Goal: Task Accomplishment & Management: Use online tool/utility

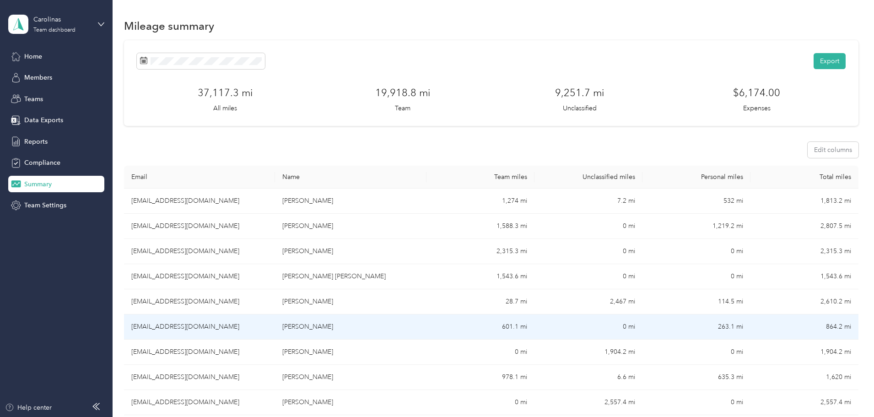
scroll to position [155, 0]
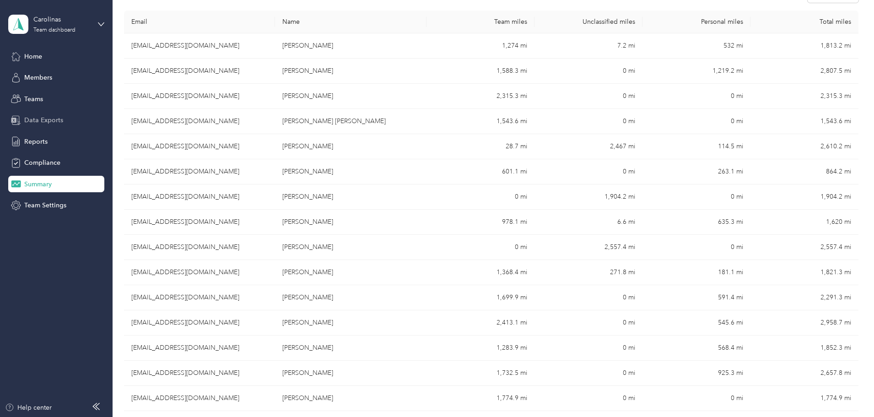
click at [38, 120] on span "Data Exports" at bounding box center [43, 120] width 39 height 10
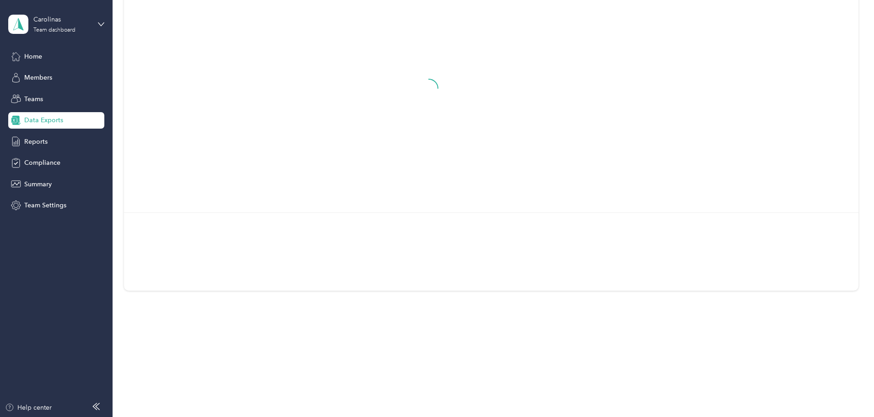
scroll to position [101, 0]
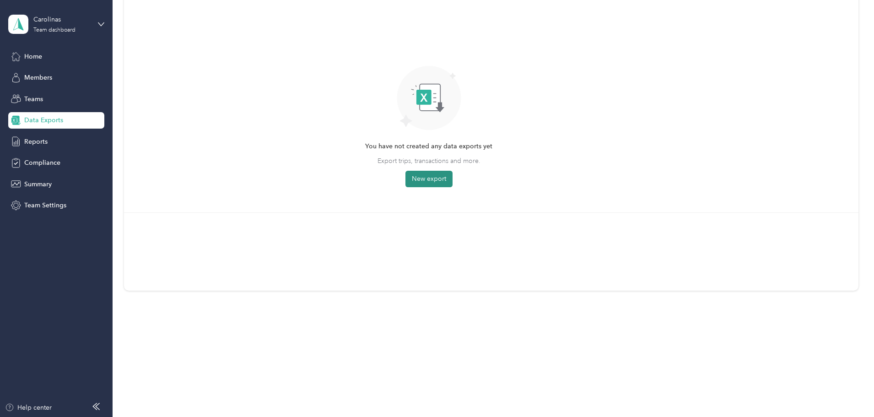
click at [452, 177] on button "New export" at bounding box center [428, 179] width 47 height 16
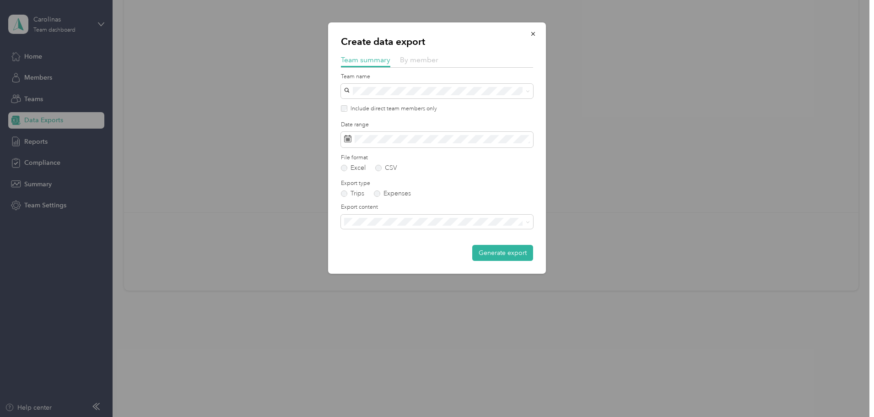
click at [420, 59] on span "By member" at bounding box center [419, 59] width 38 height 9
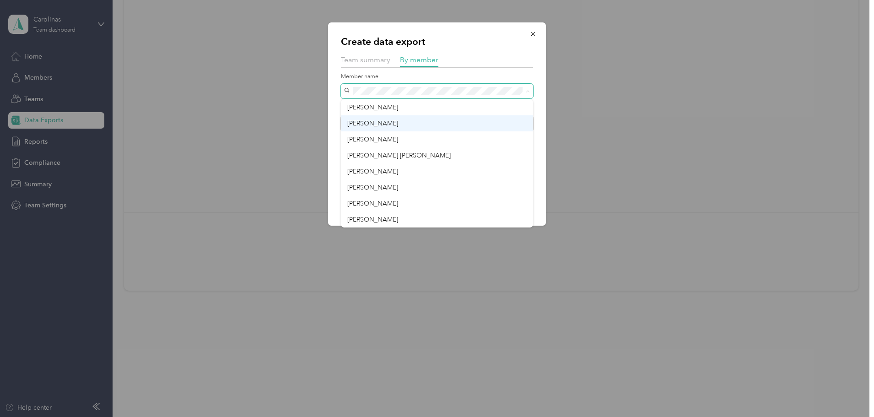
scroll to position [46, 0]
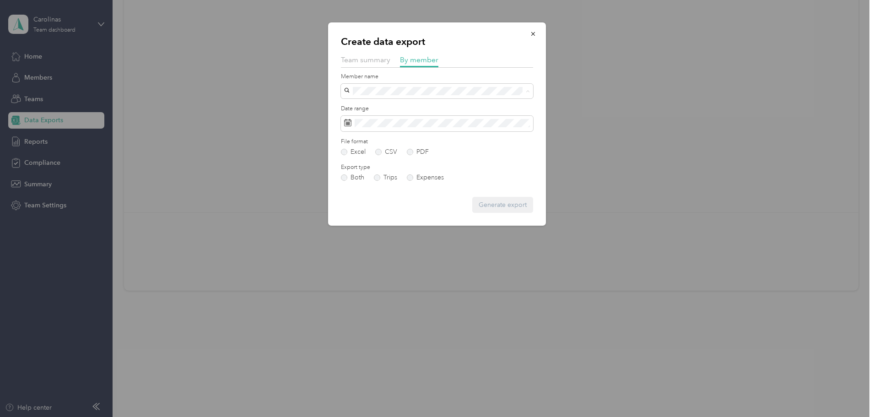
click at [425, 157] on div "[PERSON_NAME]" at bounding box center [436, 158] width 179 height 10
click at [528, 174] on div "Both Trips Expenses" at bounding box center [437, 177] width 192 height 6
click at [516, 204] on button "Generate export" at bounding box center [502, 205] width 61 height 16
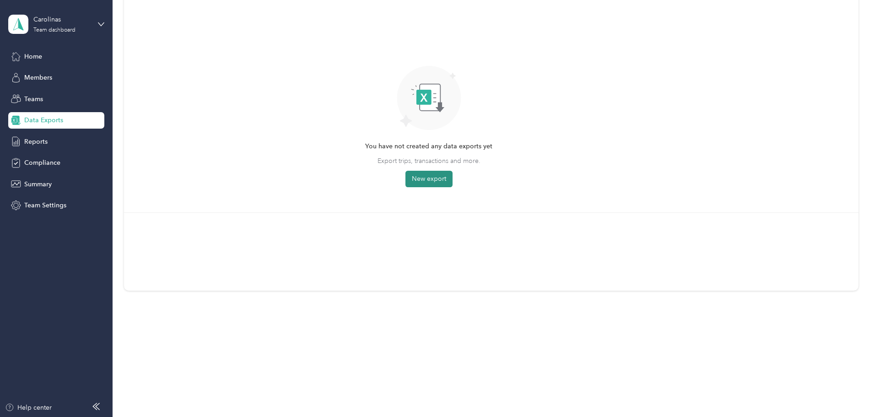
click at [452, 180] on button "New export" at bounding box center [428, 179] width 47 height 16
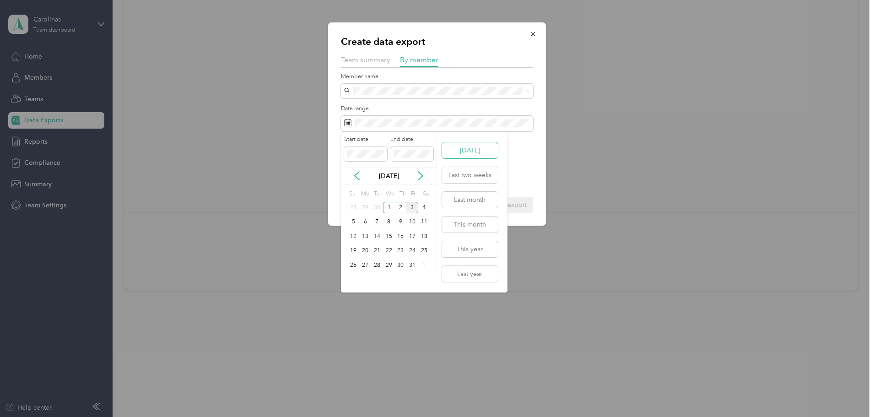
click at [479, 151] on button "[DATE]" at bounding box center [470, 150] width 56 height 16
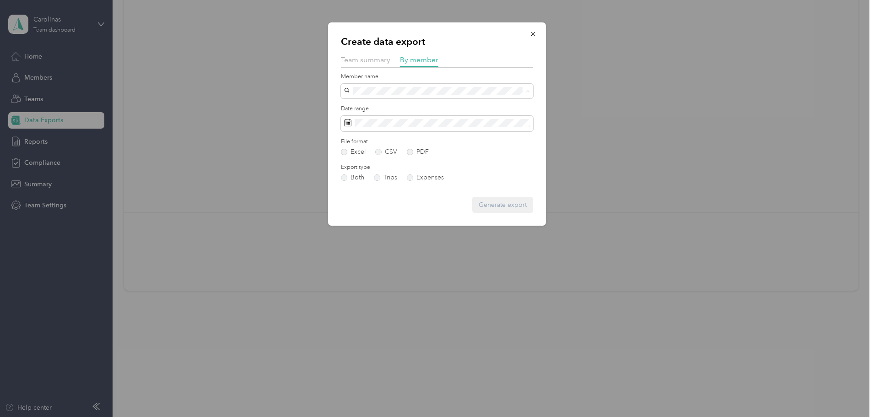
click at [416, 202] on div "[PERSON_NAME]" at bounding box center [436, 204] width 179 height 10
click at [490, 203] on button "Generate export" at bounding box center [502, 205] width 61 height 16
